Goal: Task Accomplishment & Management: Use online tool/utility

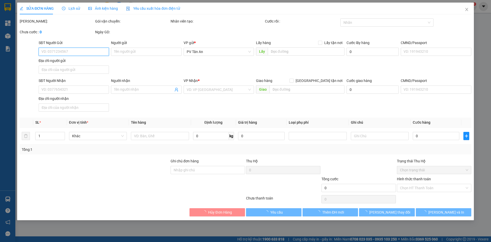
type input "0888121200"
type input "chị [PERSON_NAME]"
type input "0913838996"
type input "anh Tâm"
type input "30.000"
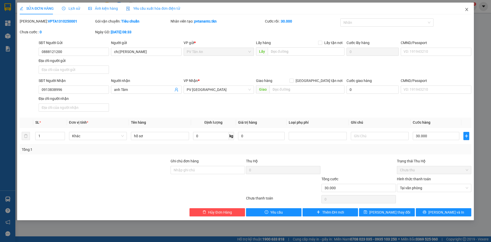
click at [466, 9] on icon "close" at bounding box center [467, 9] width 4 height 4
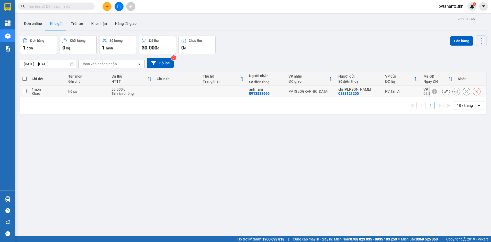
click at [26, 90] on input "checkbox" at bounding box center [25, 91] width 4 height 4
checkbox input "true"
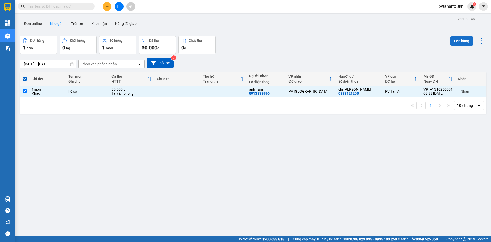
click at [457, 41] on button "Lên hàng" at bounding box center [461, 40] width 23 height 9
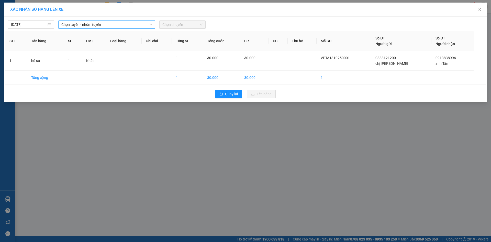
click at [150, 24] on icon "down" at bounding box center [150, 24] width 3 height 3
click at [201, 25] on span "Chọn chuyến" at bounding box center [182, 25] width 40 height 8
click at [226, 94] on span "Quay lại" at bounding box center [231, 94] width 13 height 6
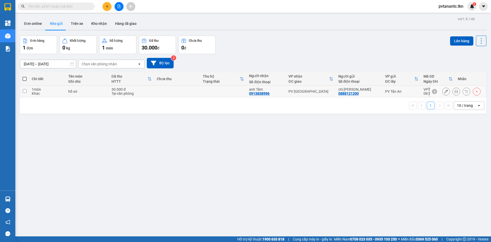
click at [27, 91] on td at bounding box center [24, 92] width 9 height 12
checkbox input "true"
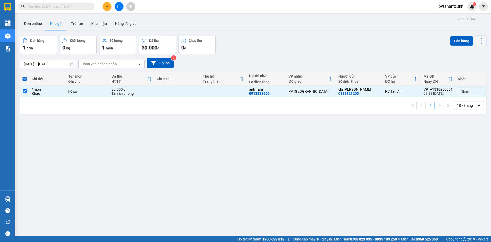
click at [479, 39] on icon at bounding box center [481, 40] width 7 height 7
click at [421, 49] on div "Đơn hàng 1 đơn Khối lượng 0 kg Số lượng 1 món Đã thu 30.000 đ Chưa thu 0 đ Lên …" at bounding box center [253, 45] width 466 height 18
click at [454, 40] on button "Lên hàng" at bounding box center [461, 40] width 23 height 9
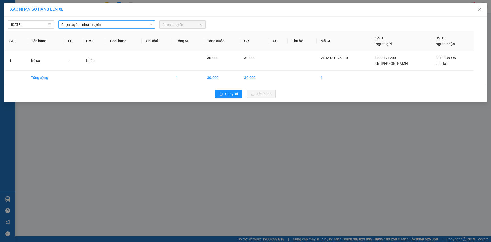
click at [118, 23] on span "Chọn tuyến - nhóm tuyến" at bounding box center [106, 25] width 91 height 8
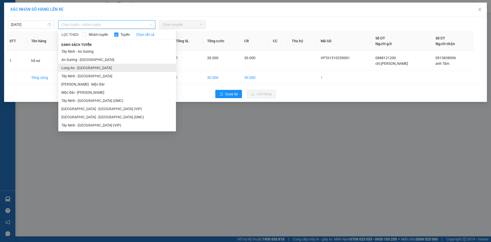
click at [81, 68] on li "Long An - [GEOGRAPHIC_DATA]" at bounding box center [117, 68] width 118 height 8
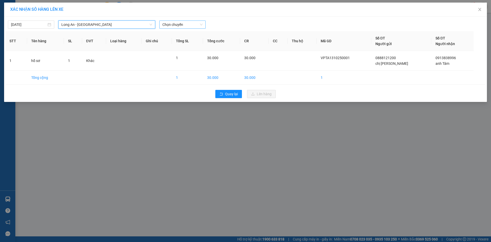
click at [185, 25] on span "Chọn chuyến" at bounding box center [182, 25] width 40 height 8
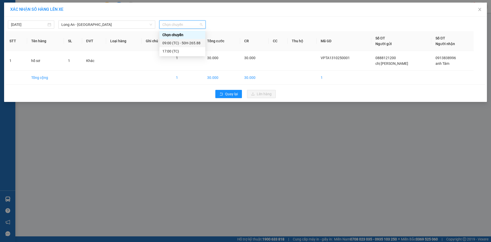
click at [184, 42] on div "09:00 (TC) - 50H-265.88" at bounding box center [182, 43] width 40 height 6
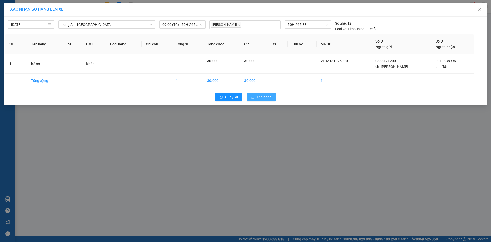
click at [253, 99] on button "Lên hàng" at bounding box center [261, 97] width 29 height 8
